Goal: Information Seeking & Learning: Get advice/opinions

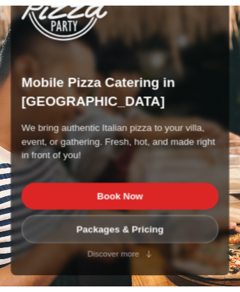
scroll to position [5902, 0]
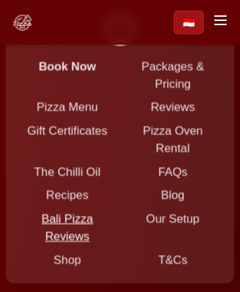
click at [94, 213] on link "Bali Pizza Reviews" at bounding box center [68, 228] width 52 height 30
